Goal: Task Accomplishment & Management: Use online tool/utility

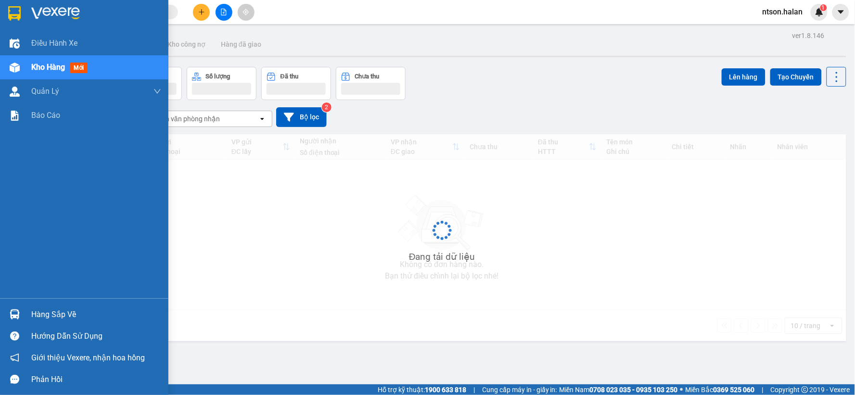
click at [42, 315] on div "Hàng sắp về" at bounding box center [96, 314] width 130 height 14
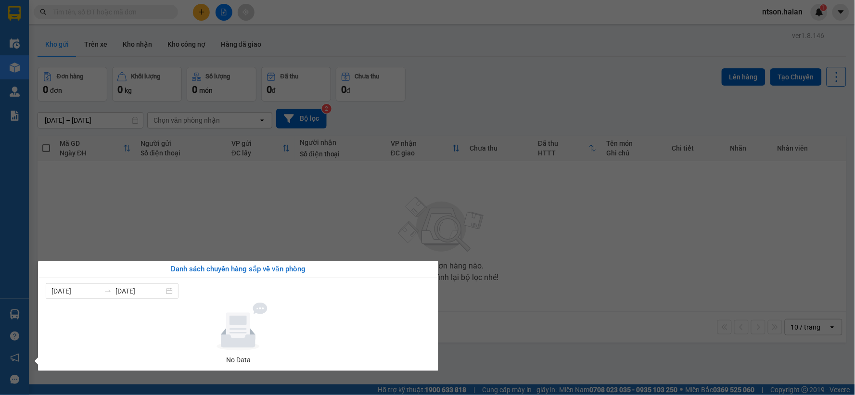
click at [0, 234] on div "Điều hành xe Kho hàng mới Quản Lý Quản lý chuyến Quản lý kiểm kho Báo cáo Hàng …" at bounding box center [14, 197] width 29 height 395
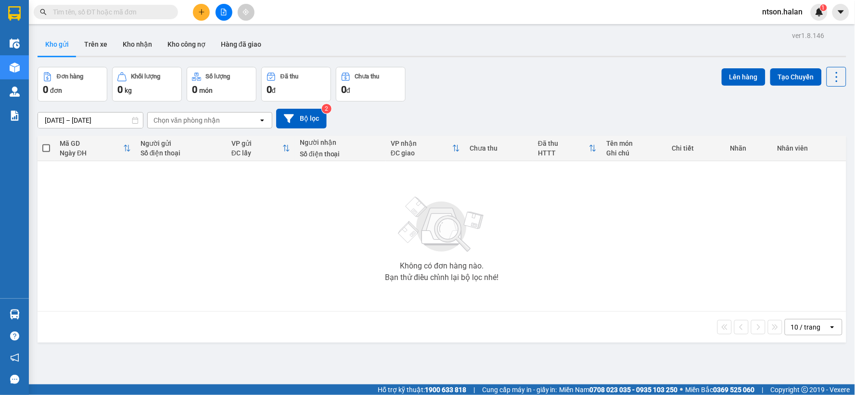
click at [791, 329] on div "10 / trang" at bounding box center [806, 327] width 30 height 10
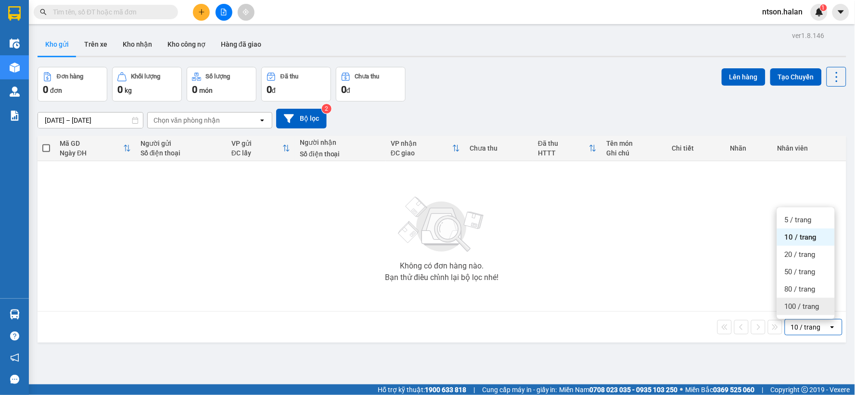
click at [792, 308] on span "100 / trang" at bounding box center [802, 307] width 35 height 10
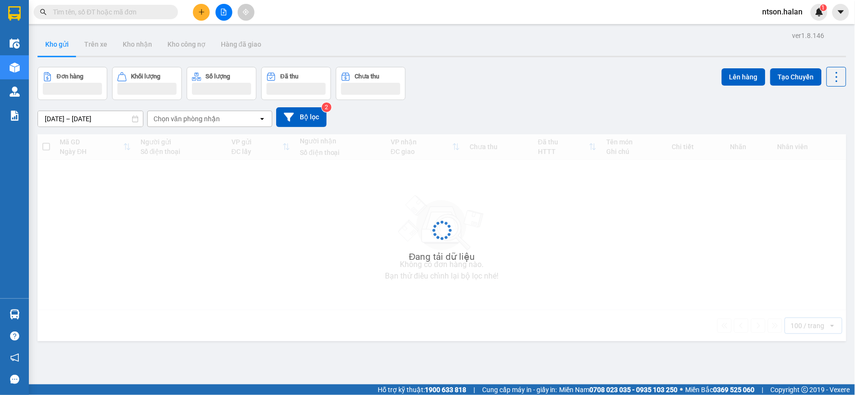
click at [774, 15] on span "ntson.halan" at bounding box center [783, 12] width 56 height 12
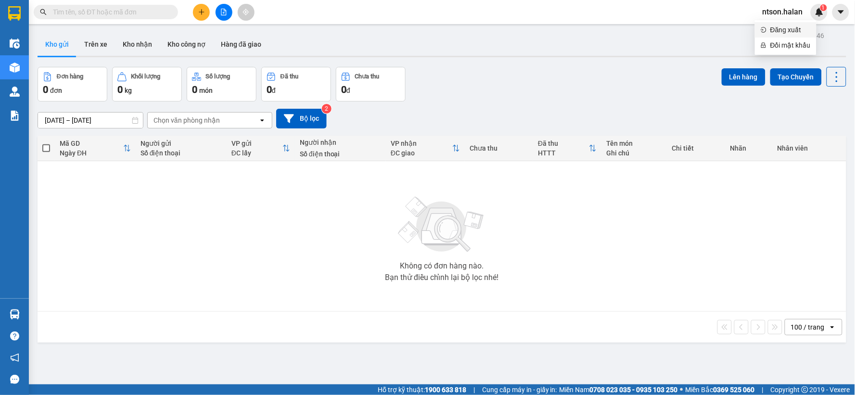
click at [775, 22] on li "Đăng xuất" at bounding box center [786, 29] width 62 height 15
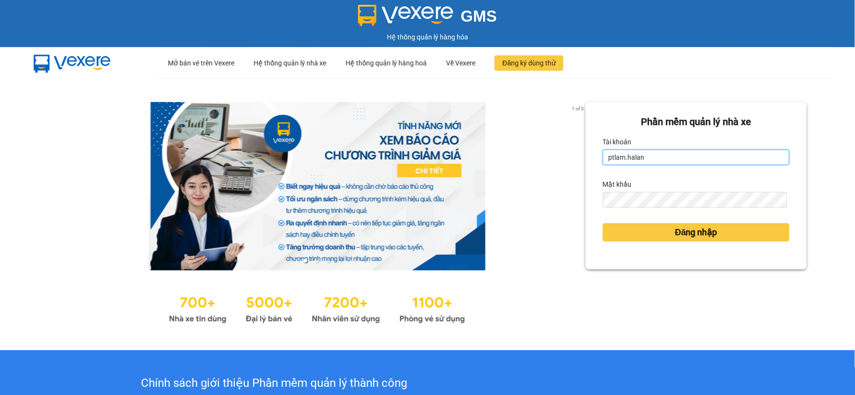
click at [672, 160] on input "ptlam.halan" at bounding box center [696, 157] width 187 height 15
type input "vungoc.halan"
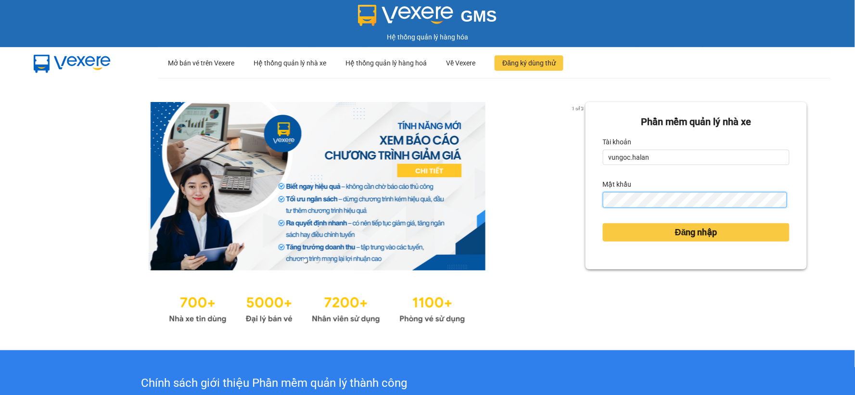
click at [603, 223] on button "Đăng nhập" at bounding box center [696, 232] width 187 height 18
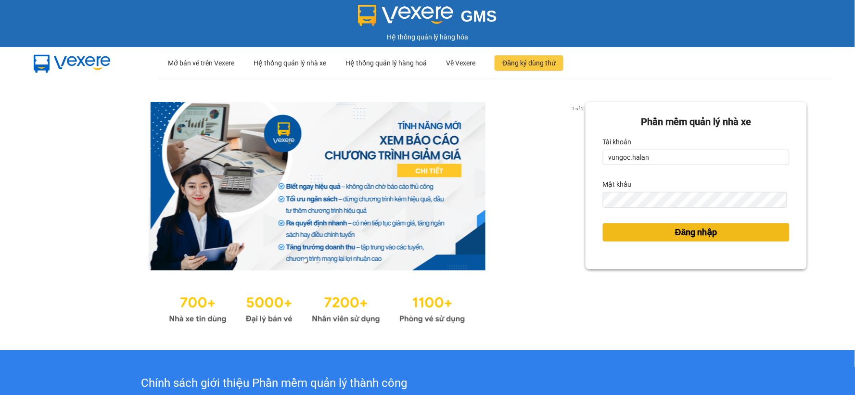
click at [744, 231] on button "Đăng nhập" at bounding box center [696, 232] width 187 height 18
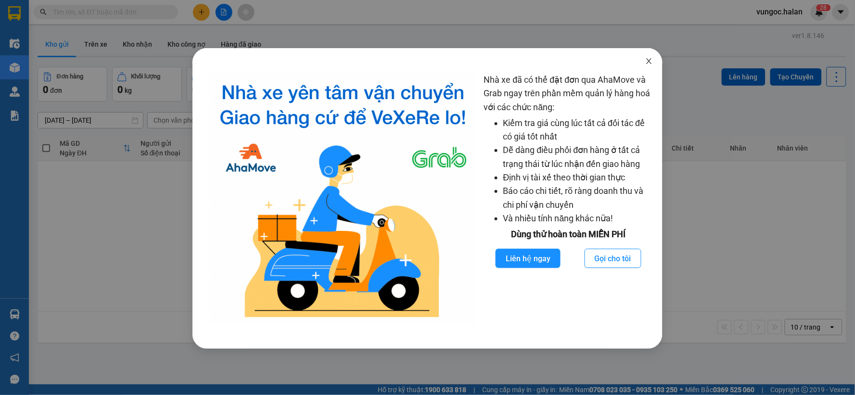
click at [651, 62] on icon "close" at bounding box center [649, 61] width 8 height 8
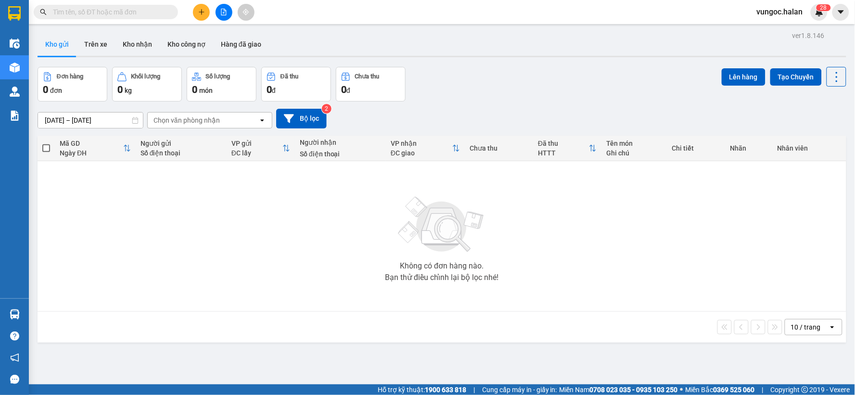
click at [812, 320] on div "10 / trang" at bounding box center [806, 327] width 43 height 15
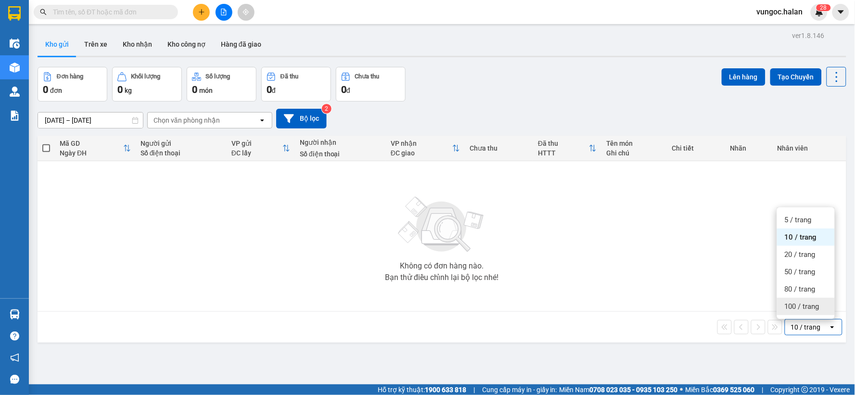
click at [815, 306] on span "100 / trang" at bounding box center [802, 307] width 35 height 10
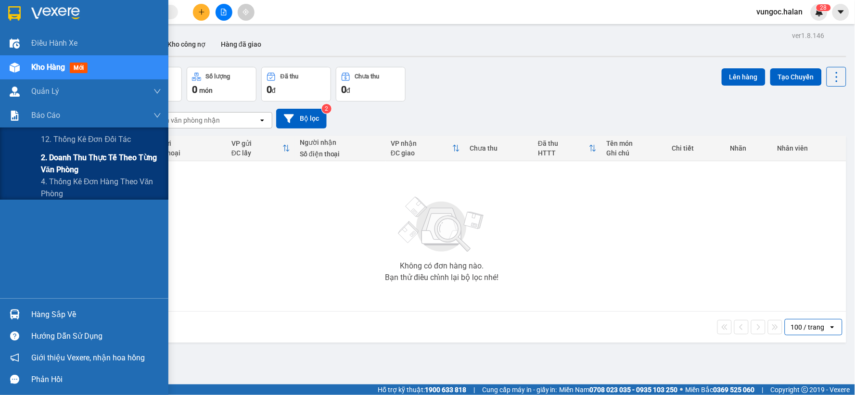
click at [55, 167] on span "2. Doanh thu thực tế theo từng văn phòng" at bounding box center [101, 164] width 120 height 24
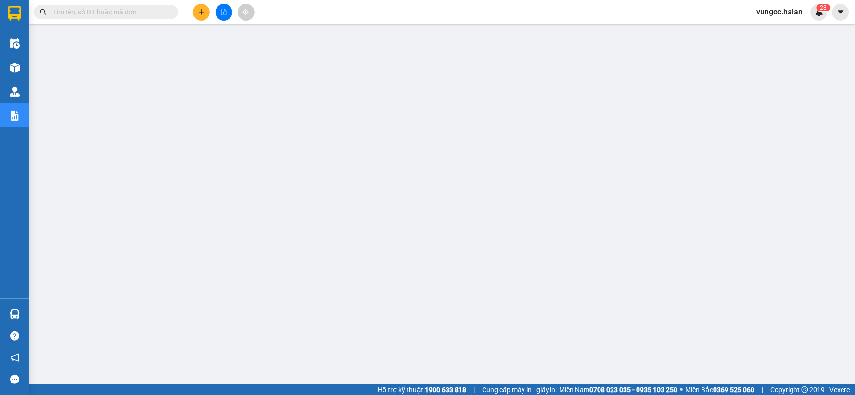
click at [131, 11] on input "text" at bounding box center [110, 12] width 114 height 11
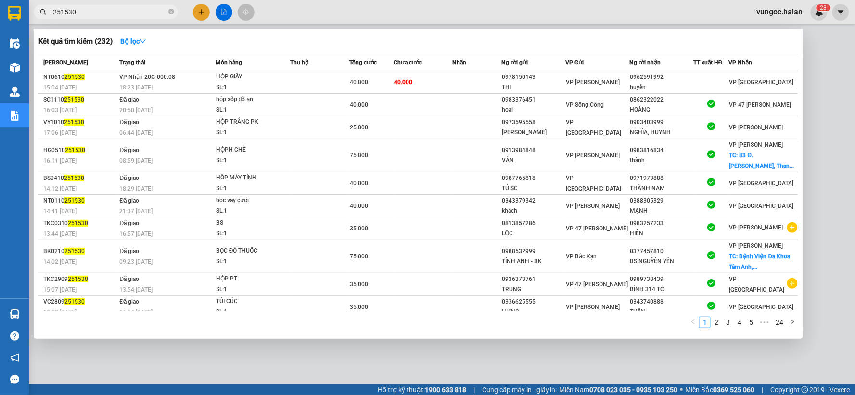
type input "251530"
click at [354, 9] on div at bounding box center [427, 197] width 855 height 395
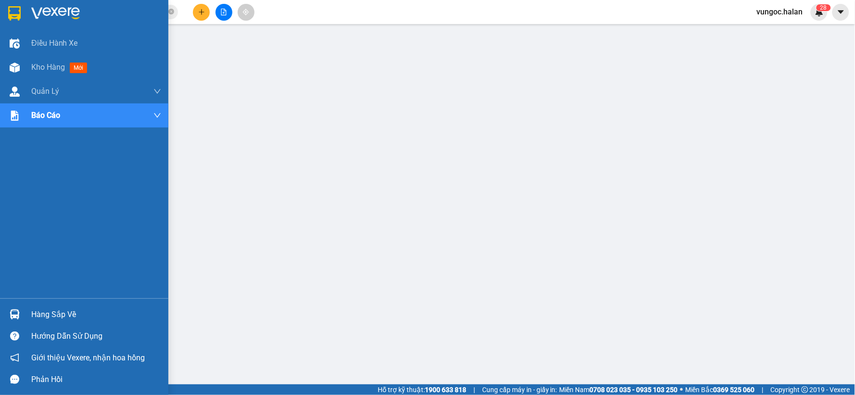
click at [37, 308] on div "Hàng sắp về" at bounding box center [96, 314] width 130 height 14
